Goal: Task Accomplishment & Management: Use online tool/utility

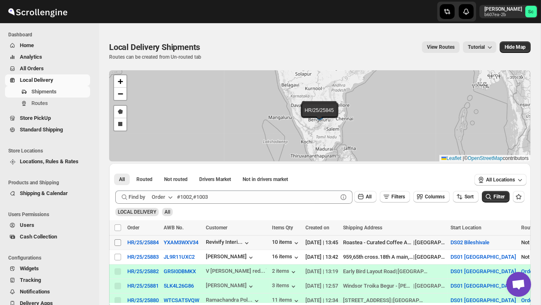
click at [117, 241] on input "Select shipment" at bounding box center [117, 242] width 7 height 7
checkbox input "true"
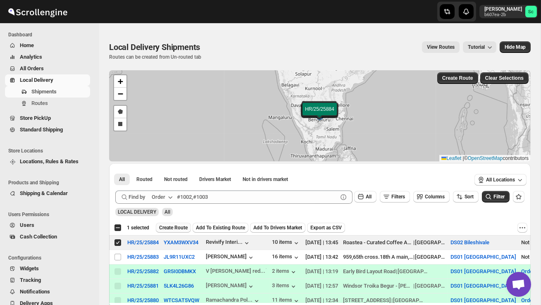
click at [177, 226] on span "Create Route" at bounding box center [173, 227] width 28 height 7
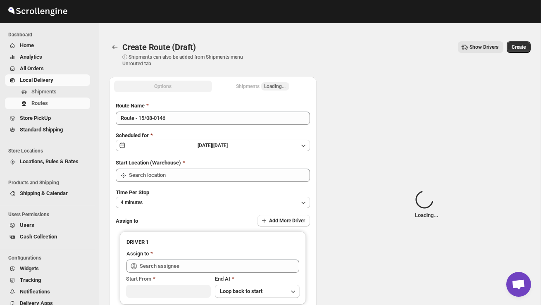
type input "DS02 Bileshivale"
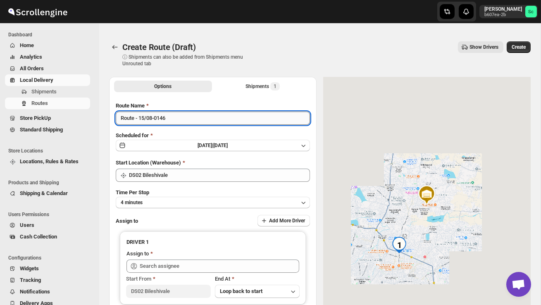
click at [181, 119] on input "Route - 15/08-0146" at bounding box center [213, 117] width 194 height 13
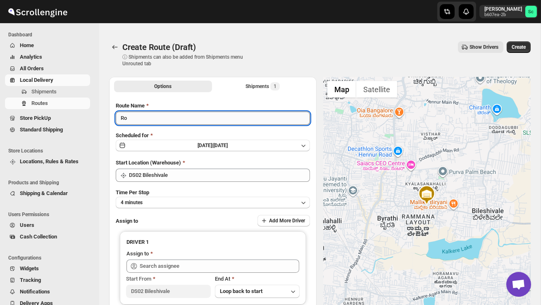
type input "R"
type input "Order no 25884"
click at [190, 199] on button "4 minutes" at bounding box center [213, 203] width 194 height 12
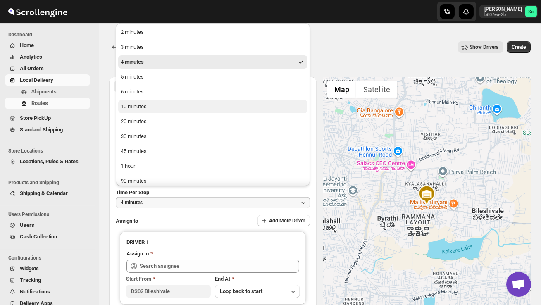
click at [160, 110] on button "10 minutes" at bounding box center [212, 106] width 189 height 13
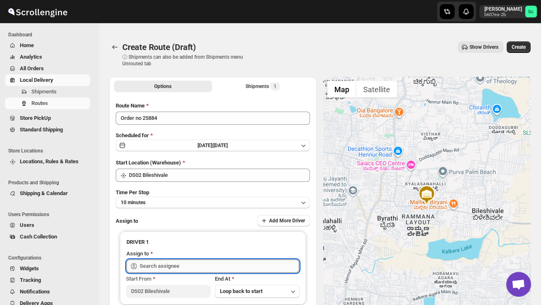
click at [193, 264] on input "text" at bounding box center [219, 265] width 159 height 13
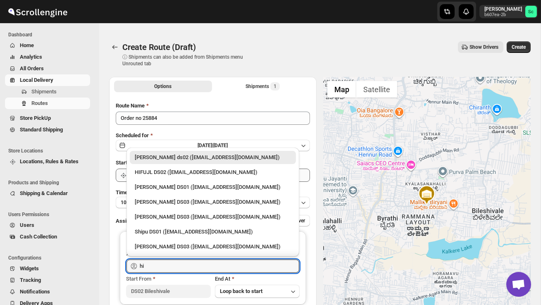
click at [176, 176] on div "HIFUJL DS02 ([EMAIL_ADDRESS][DOMAIN_NAME])" at bounding box center [213, 172] width 156 height 8
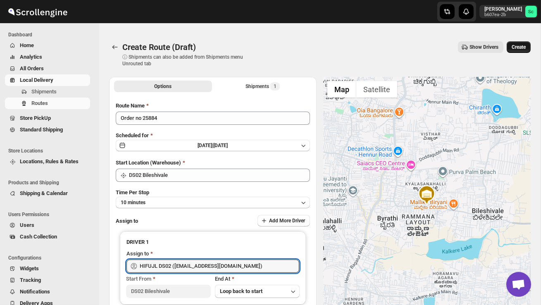
type input "HIFUJL DS02 ([EMAIL_ADDRESS][DOMAIN_NAME])"
click at [519, 48] on span "Create" at bounding box center [518, 47] width 14 height 7
